Goal: Information Seeking & Learning: Learn about a topic

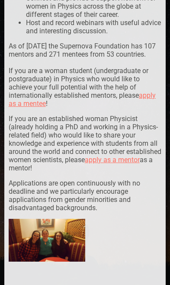
scroll to position [323, 0]
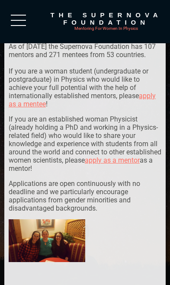
click at [21, 16] on div at bounding box center [18, 23] width 15 height 16
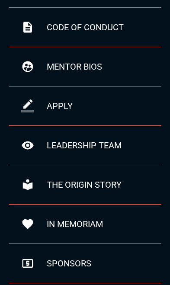
scroll to position [135, 0]
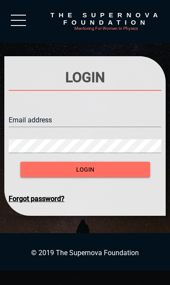
click at [23, 124] on input "text" at bounding box center [85, 120] width 152 height 14
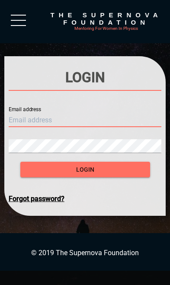
type input "[EMAIL_ADDRESS][DOMAIN_NAME]"
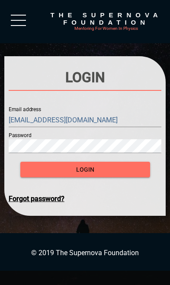
click at [85, 169] on button "login" at bounding box center [85, 170] width 130 height 16
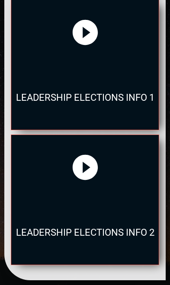
scroll to position [3068, 0]
